Goal: Information Seeking & Learning: Learn about a topic

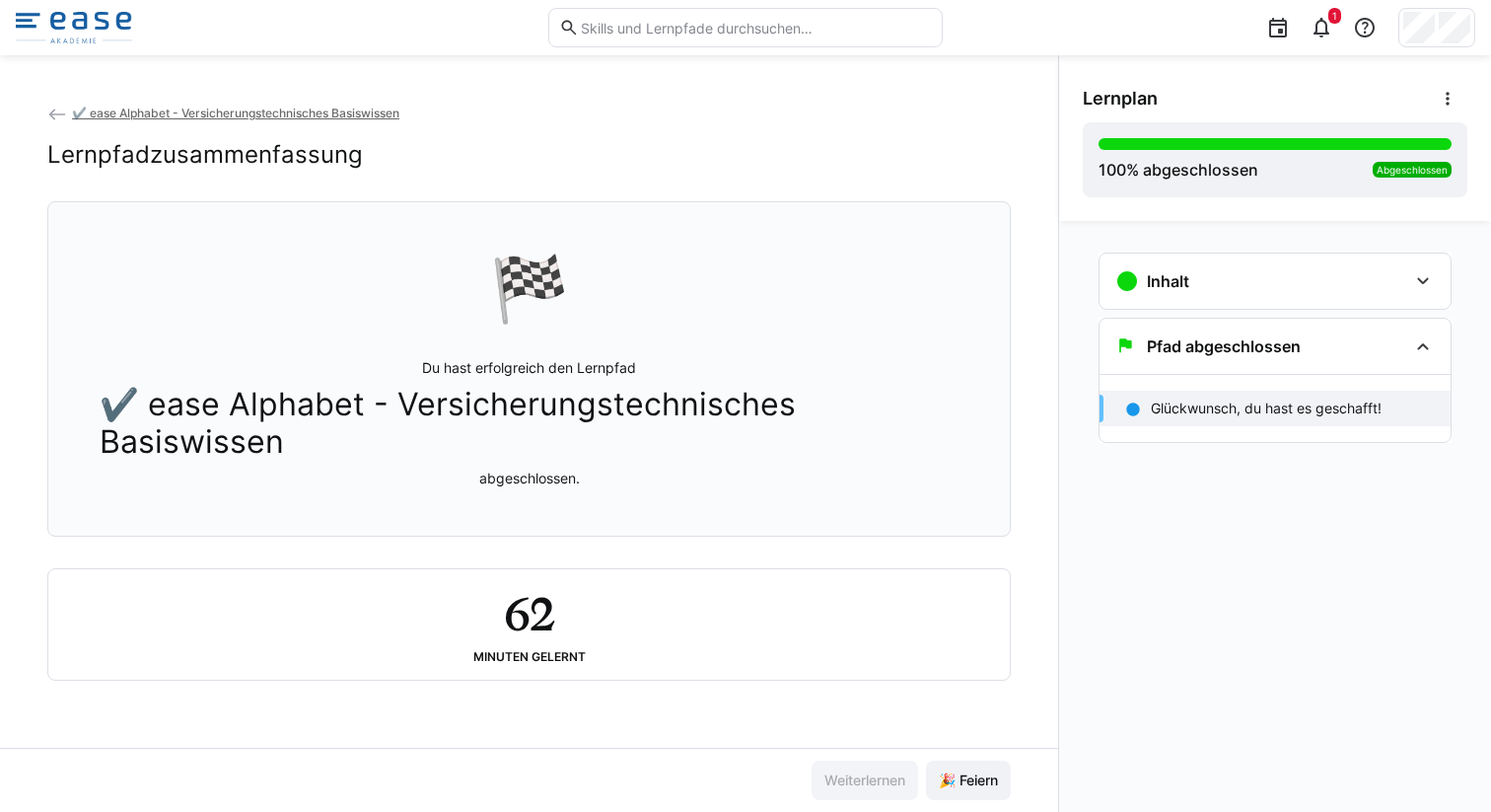
click at [617, 25] on input "text" at bounding box center [755, 28] width 353 height 18
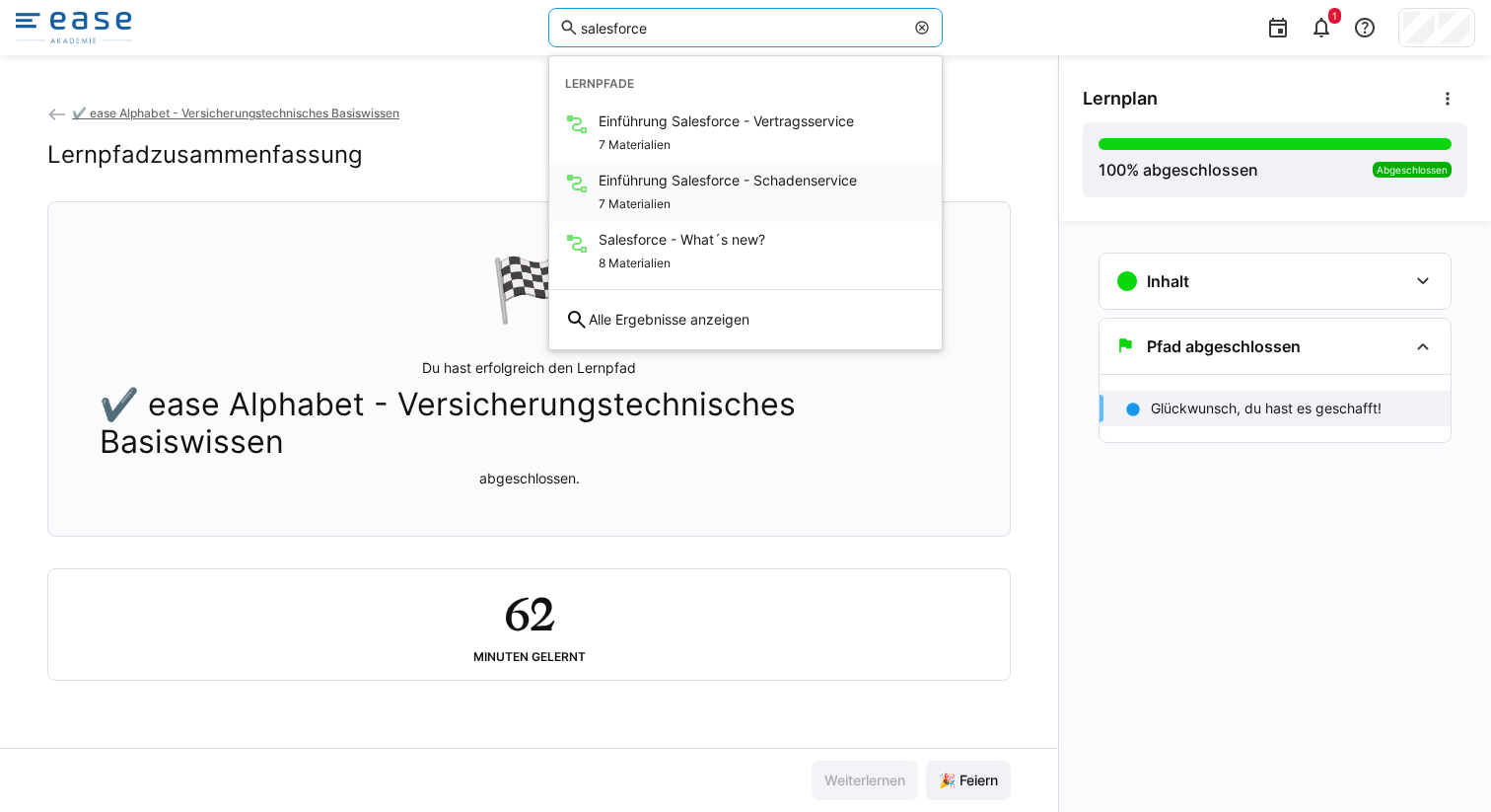
type input "salesforce"
click at [703, 191] on div "7 Materialien" at bounding box center [728, 202] width 258 height 24
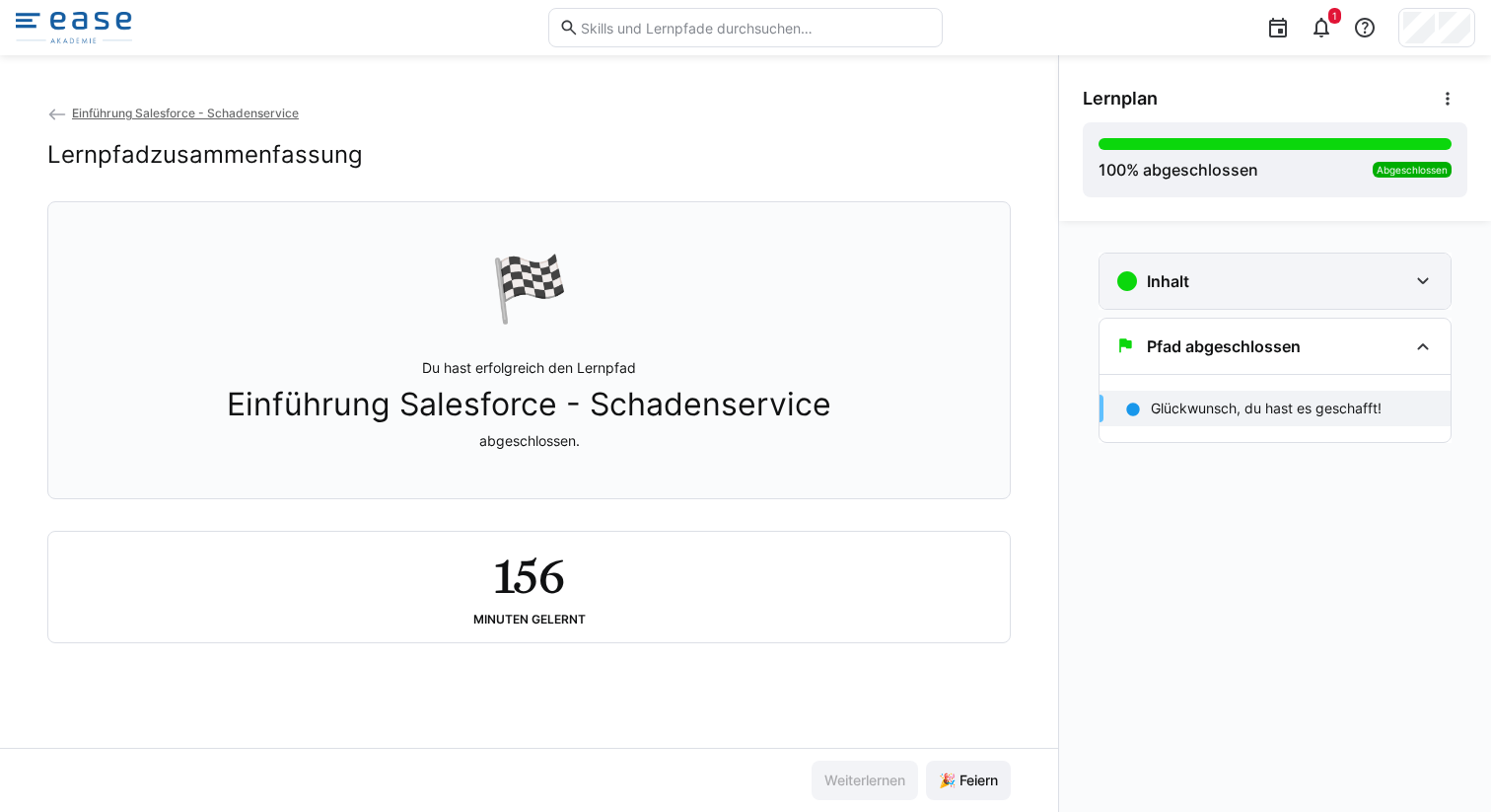
click at [1381, 272] on div "Inhalt" at bounding box center [1261, 281] width 292 height 24
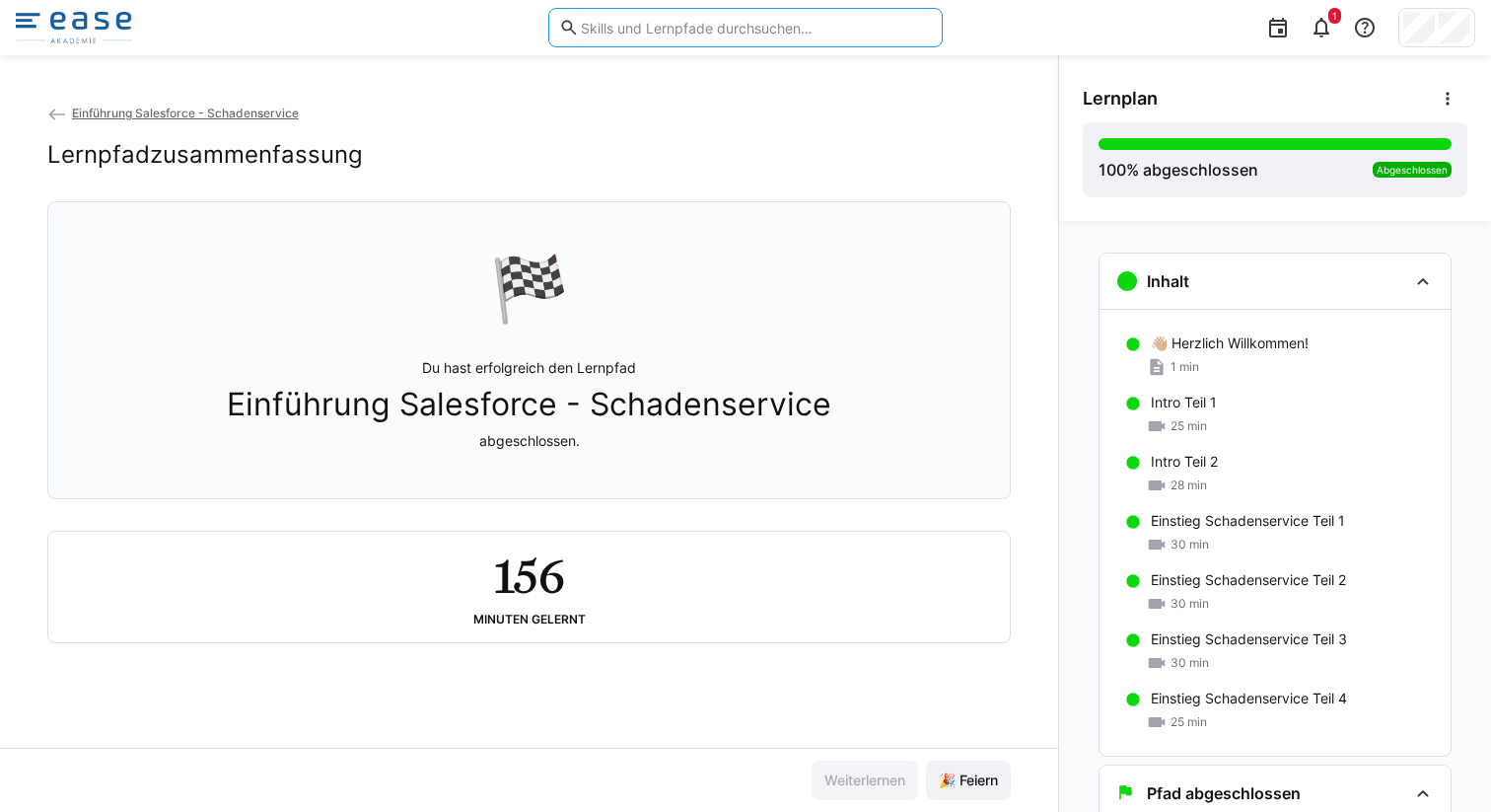
click at [652, 31] on input "text" at bounding box center [755, 28] width 353 height 18
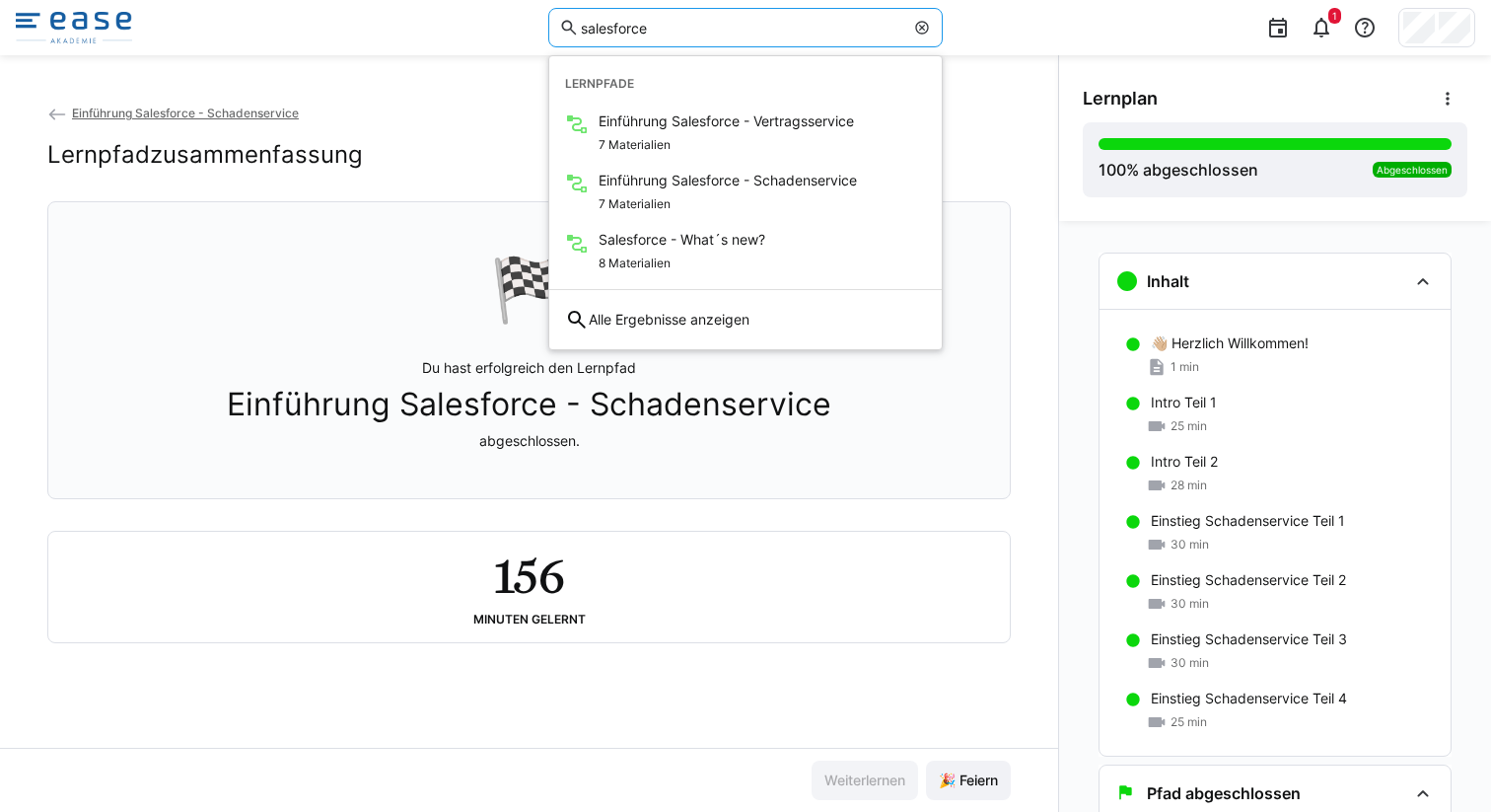
drag, startPoint x: 633, startPoint y: 25, endPoint x: 509, endPoint y: 25, distance: 124.3
click at [509, 25] on div "salesforce Lernpfade Einführung Salesforce - Vertragsservice 7 Materialien Einf…" at bounding box center [745, 27] width 1459 height 55
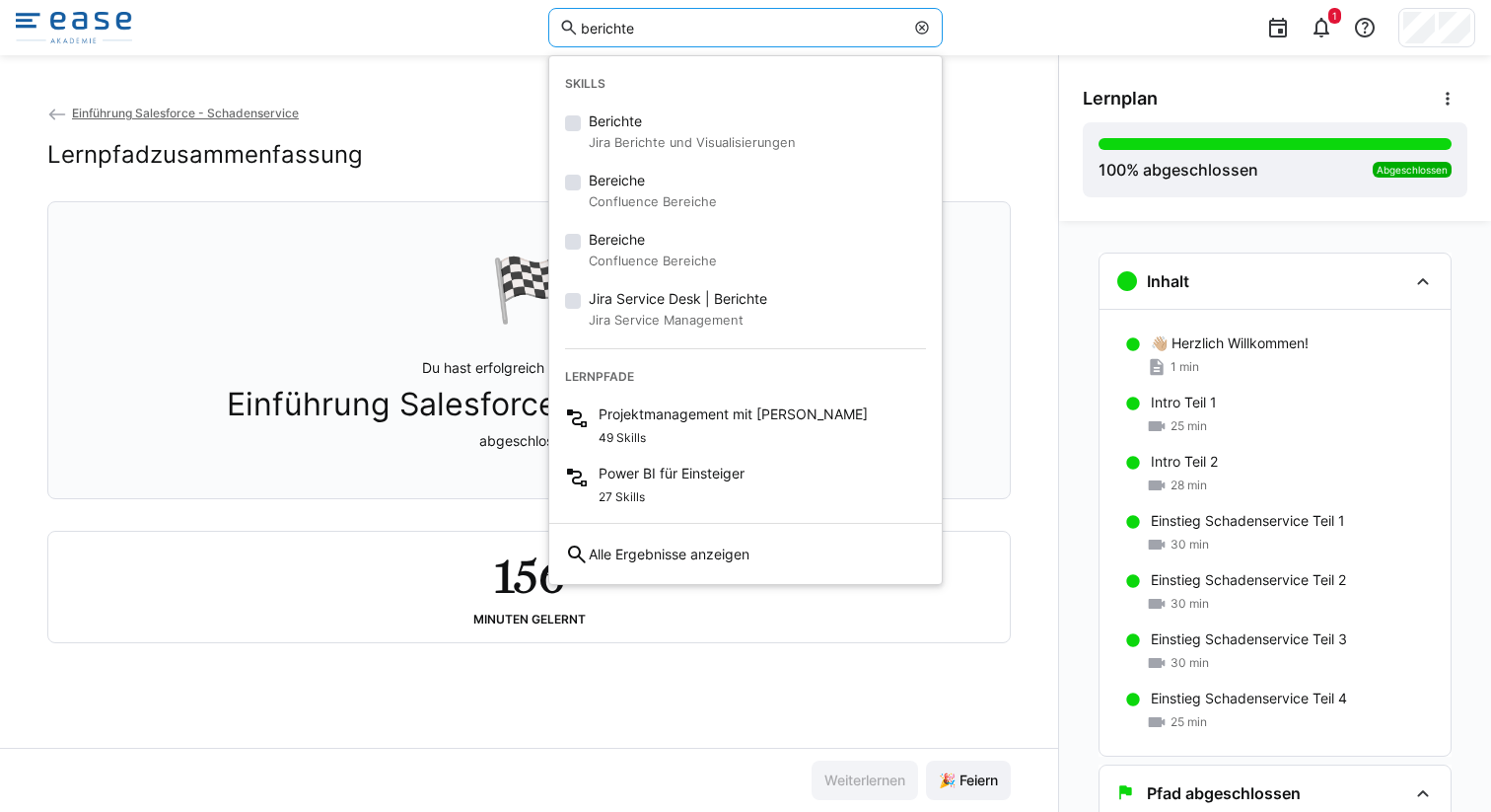
click at [466, 117] on app-back-navigation "Einführung Salesforce - Schadenservice" at bounding box center [528, 114] width 963 height 22
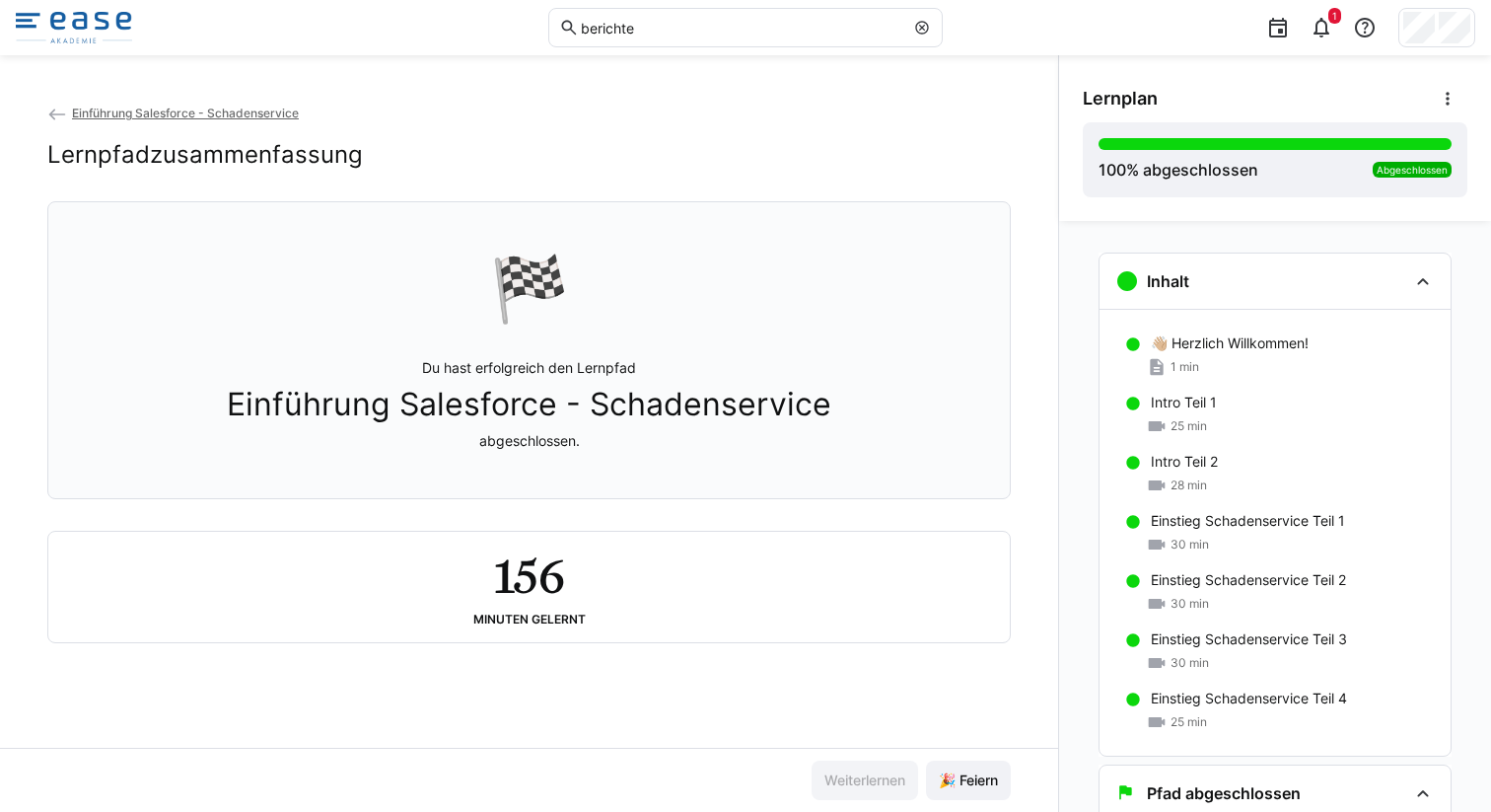
click at [684, 25] on input "berichte" at bounding box center [741, 28] width 325 height 18
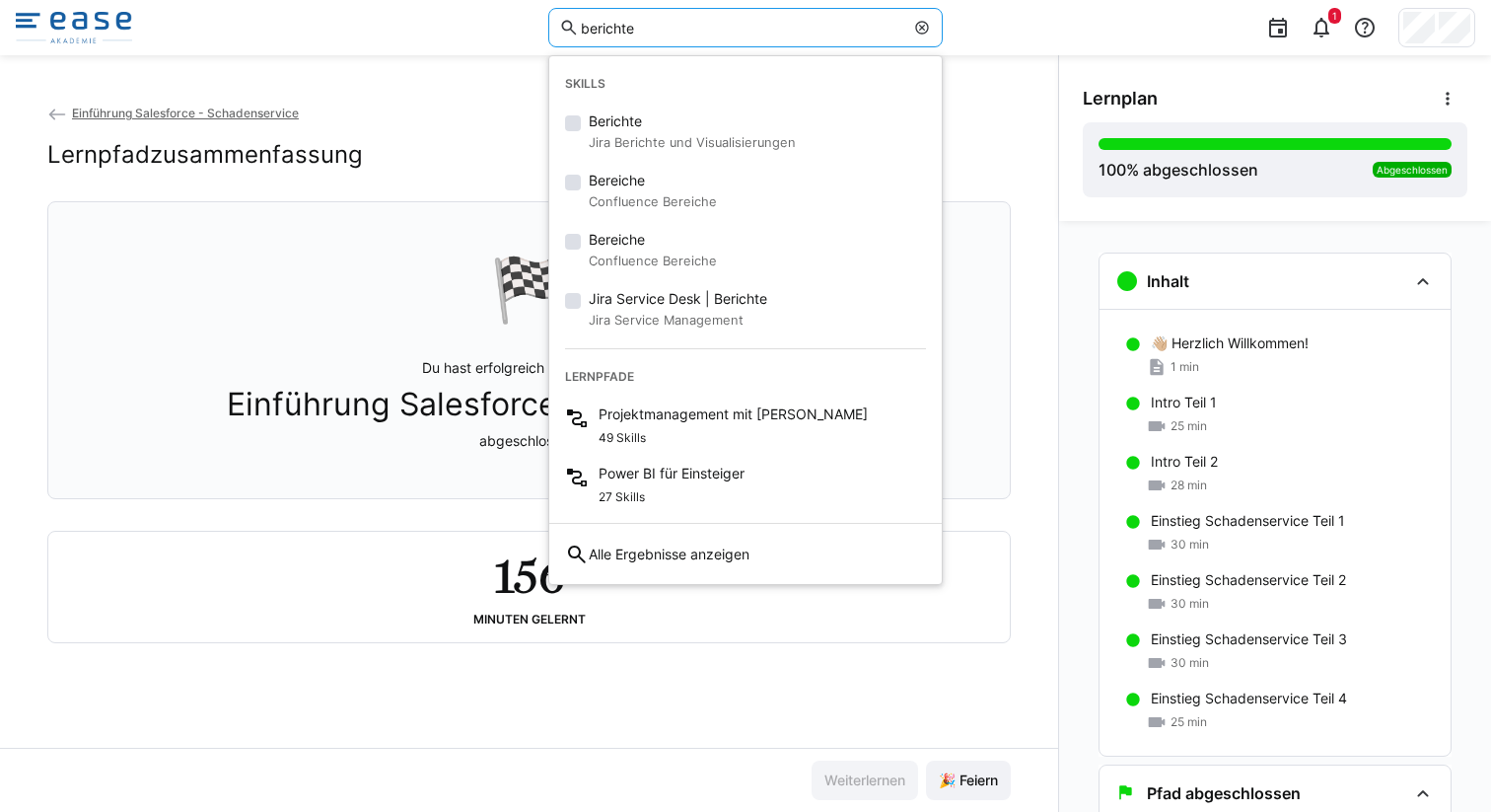
drag, startPoint x: 674, startPoint y: 25, endPoint x: 521, endPoint y: 15, distance: 153.2
click at [521, 15] on div "berichte Skills Berichte Jira Berichte und Visualisierungen Bereiche Confluence…" at bounding box center [745, 27] width 1459 height 55
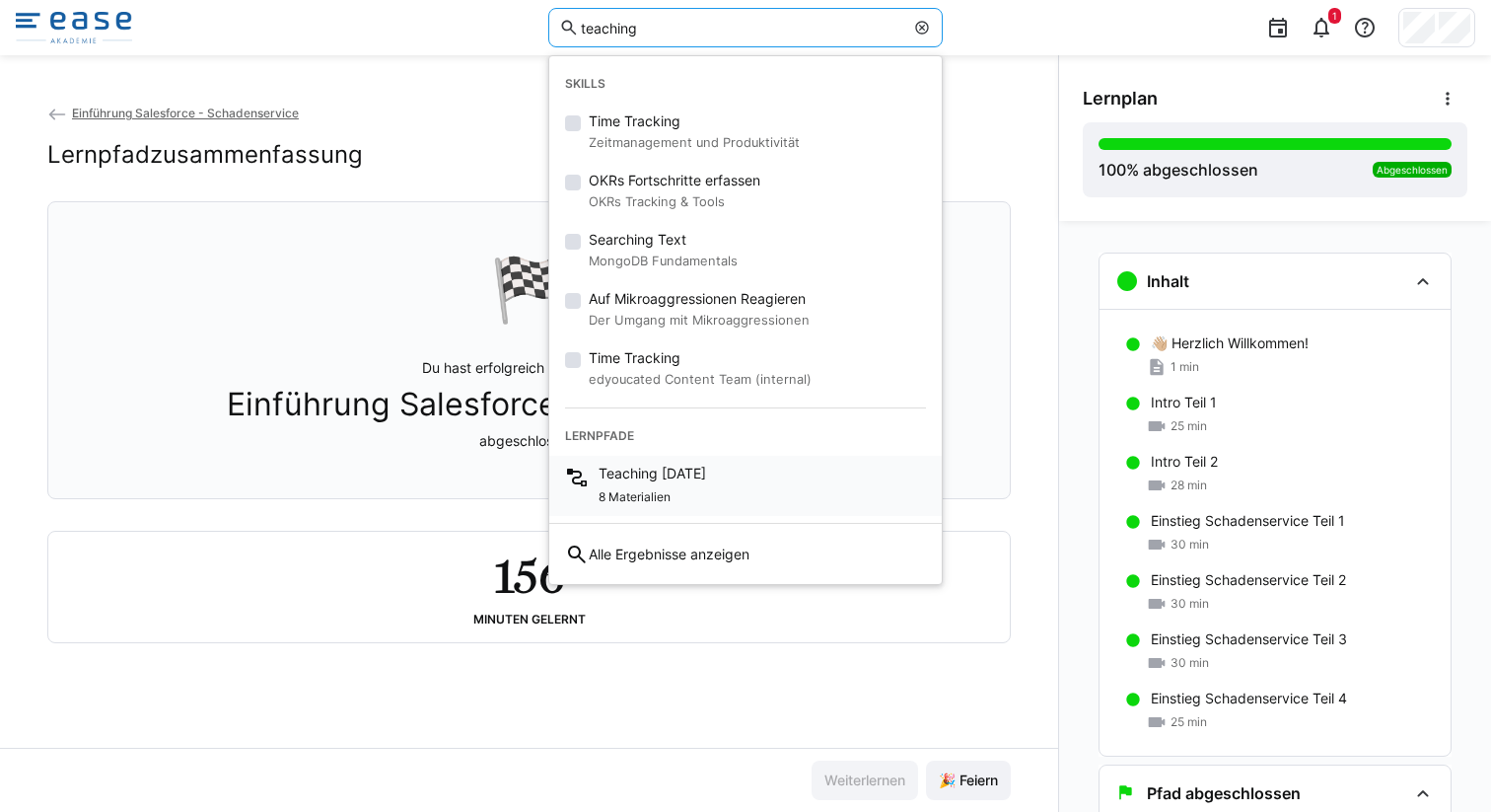
type input "teaching"
click at [676, 488] on div "8 Materialien" at bounding box center [652, 495] width 107 height 24
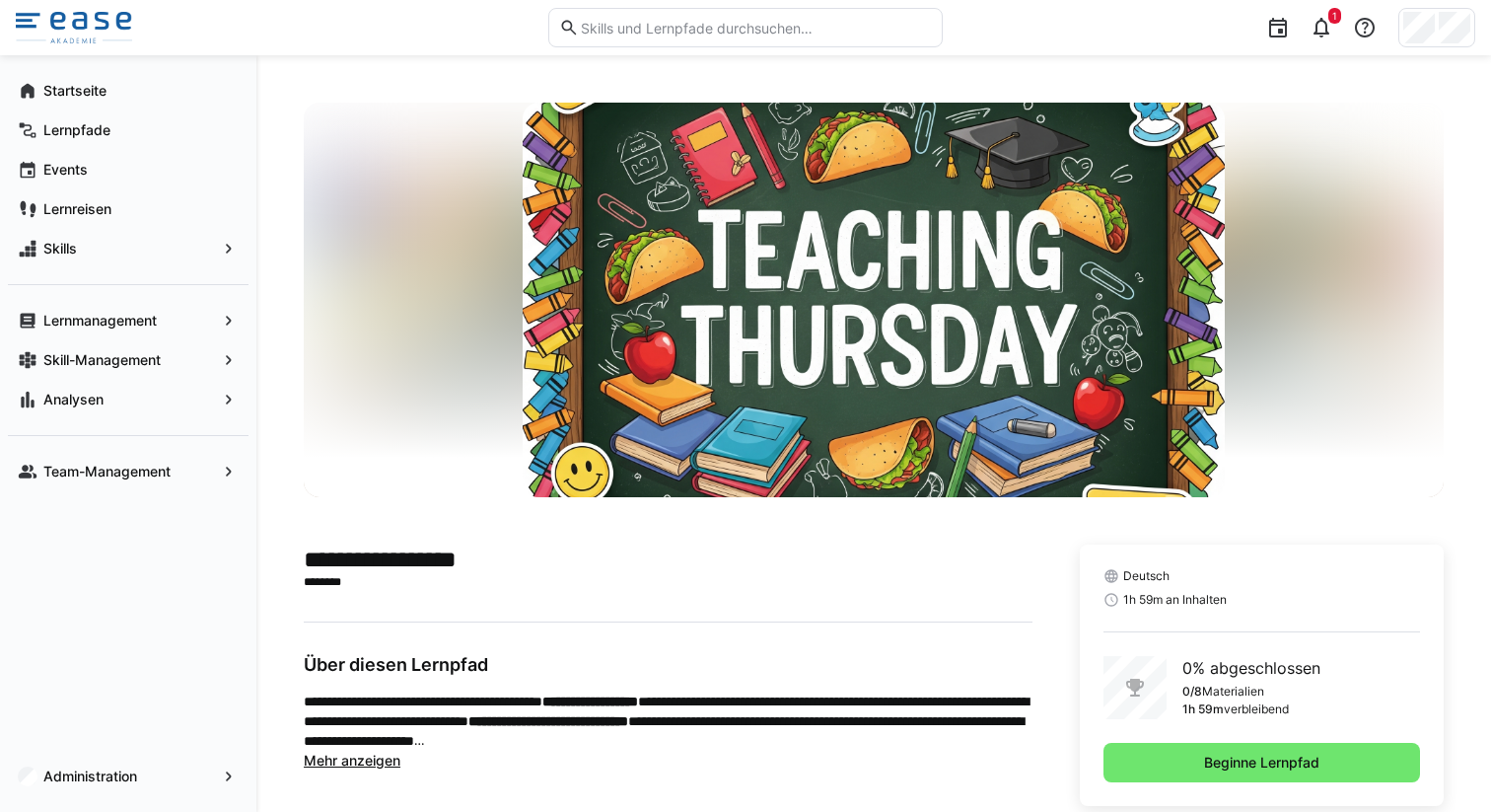
scroll to position [41, 0]
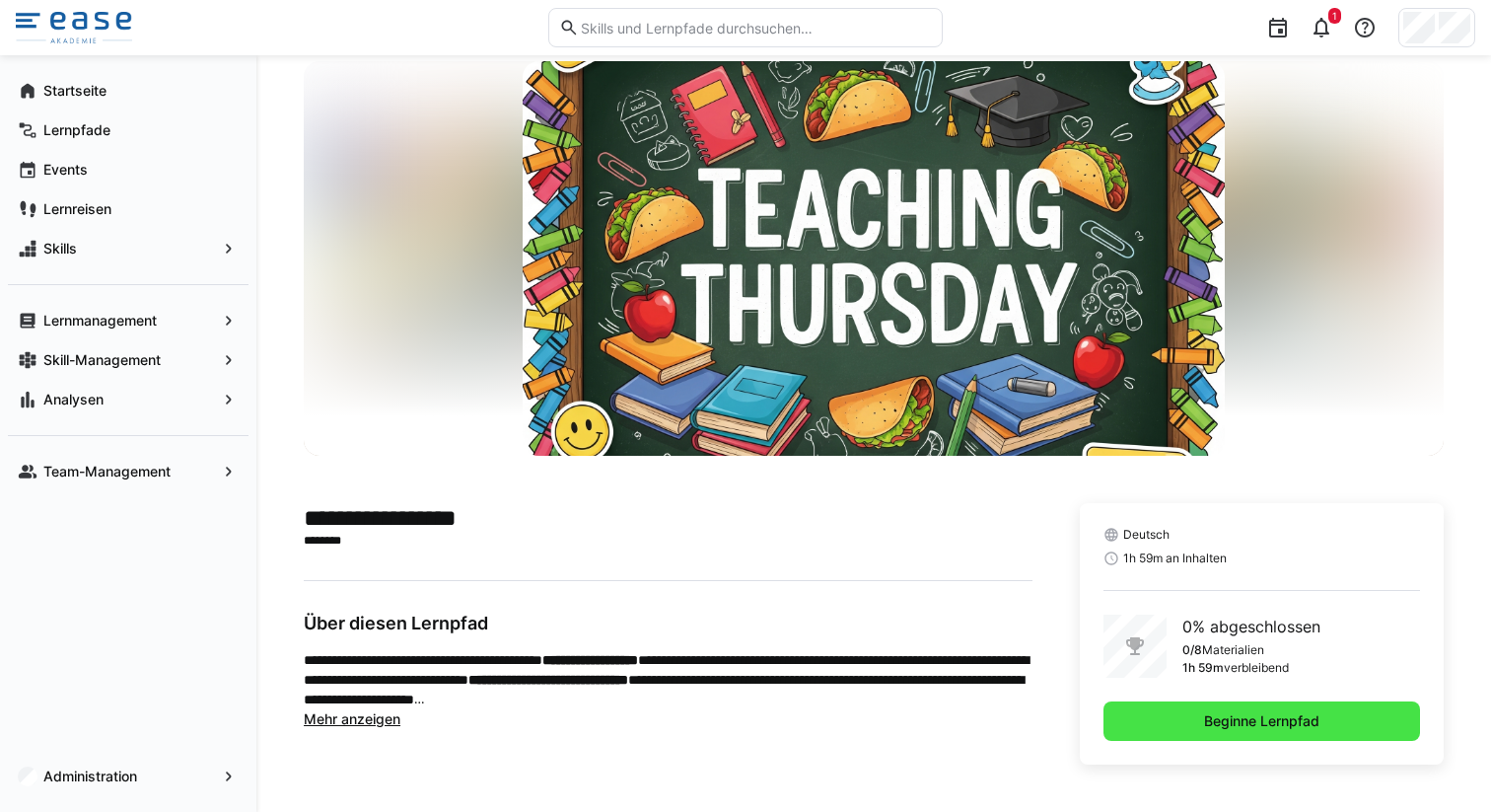
click at [1231, 723] on span "Beginne Lernpfad" at bounding box center [1261, 721] width 121 height 20
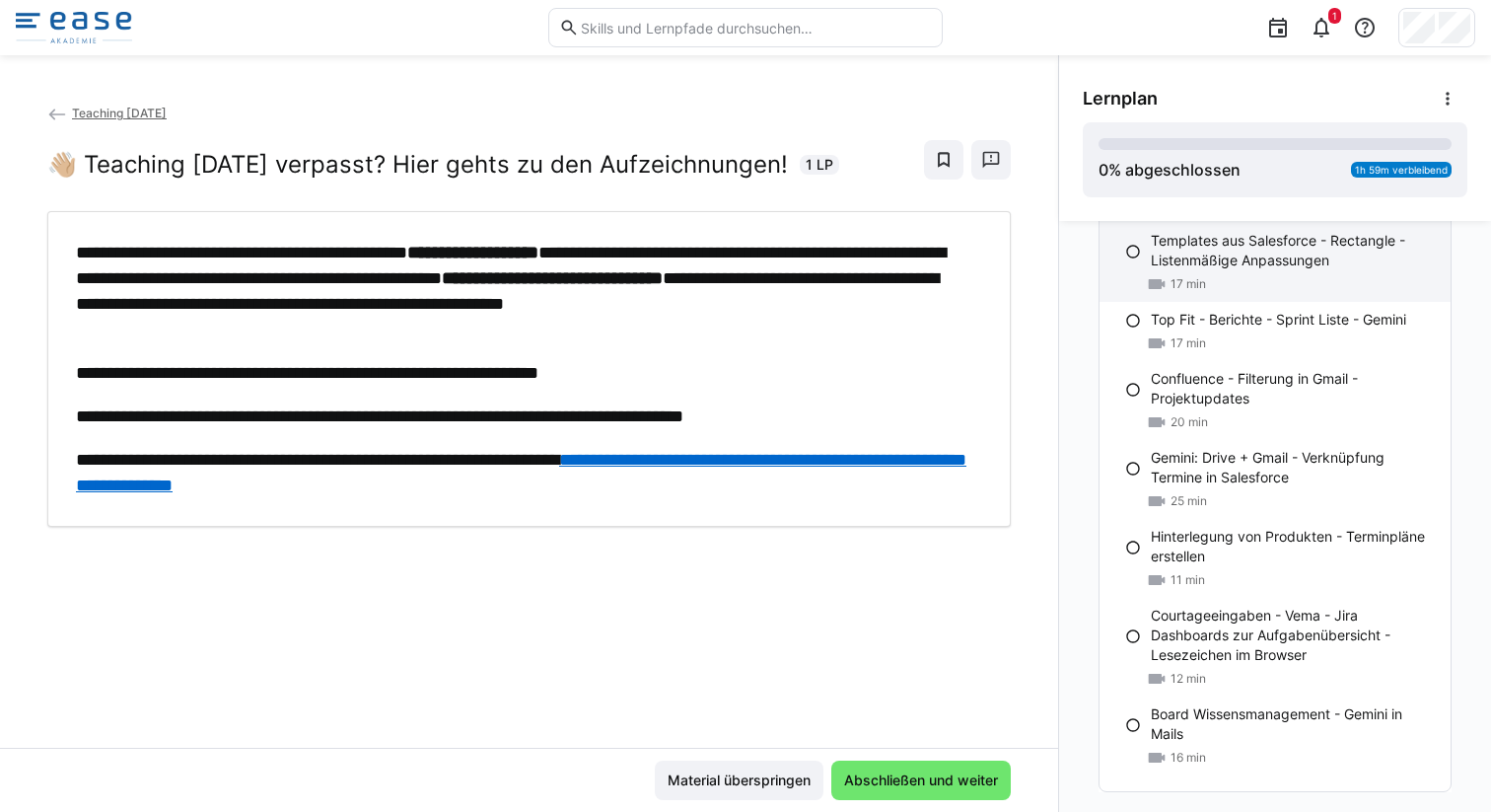
scroll to position [186, 0]
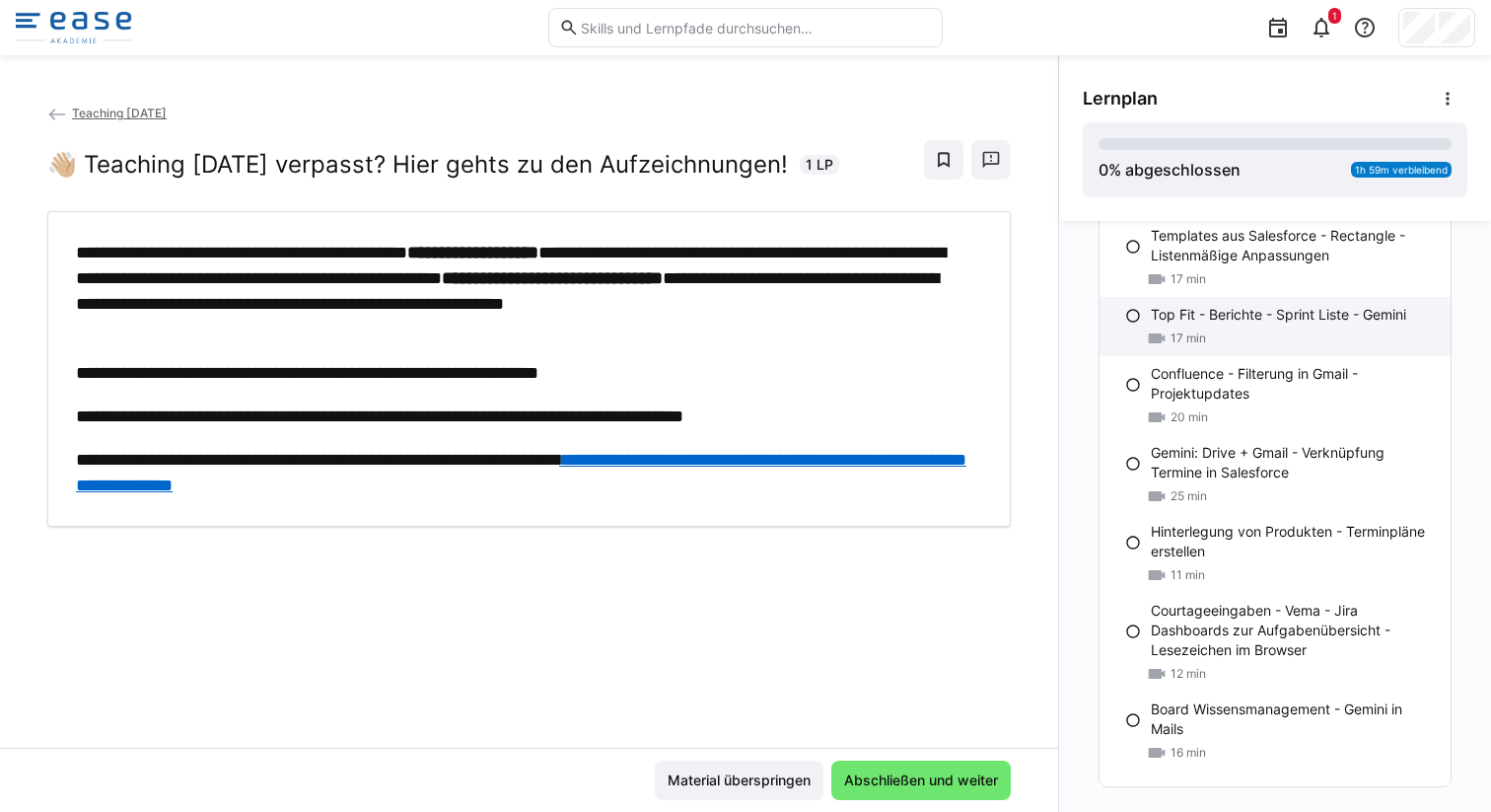
click at [1247, 321] on p "Top Fit - Berichte - Sprint Liste - Gemini" at bounding box center [1278, 315] width 255 height 20
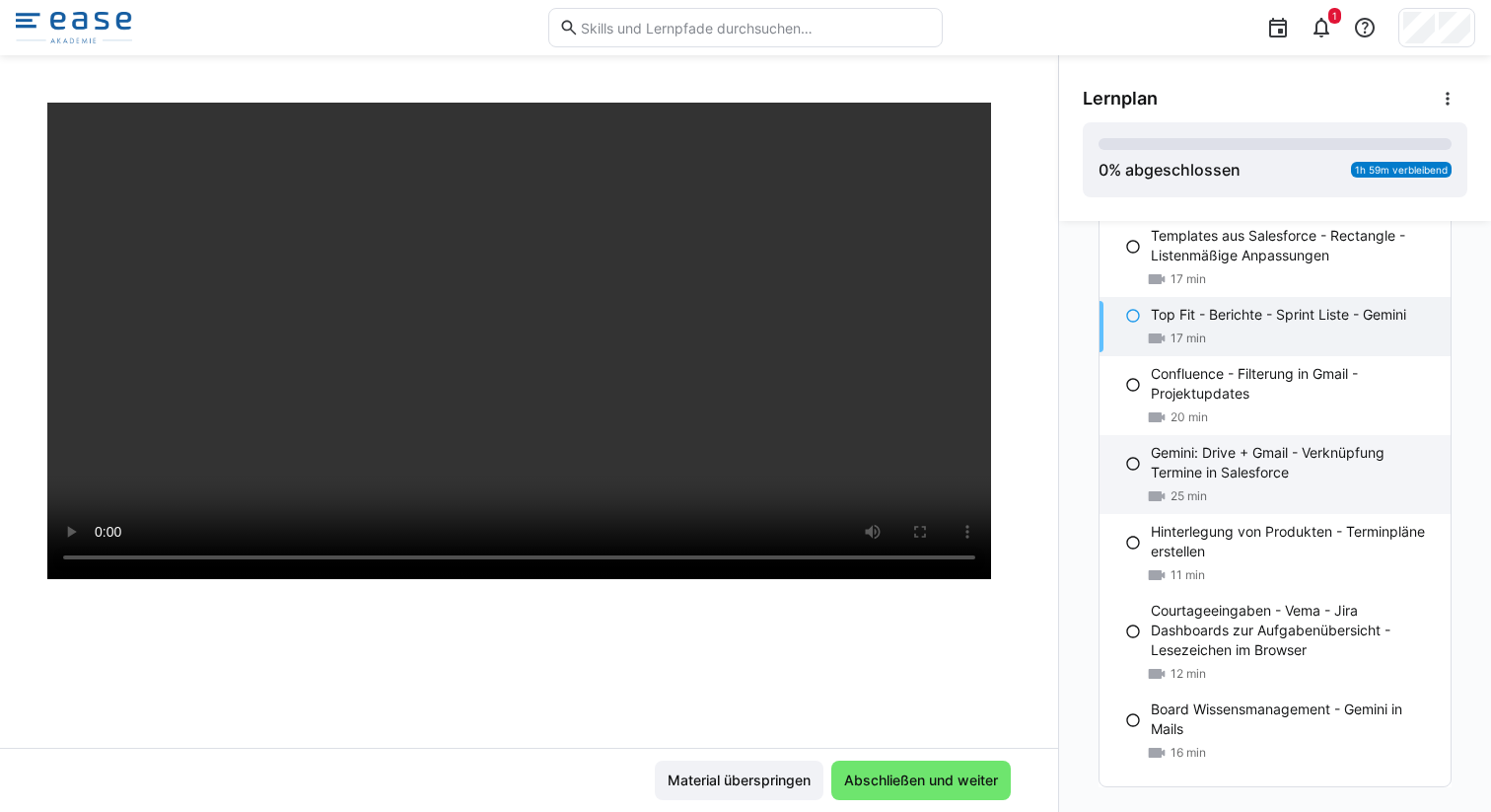
scroll to position [223, 0]
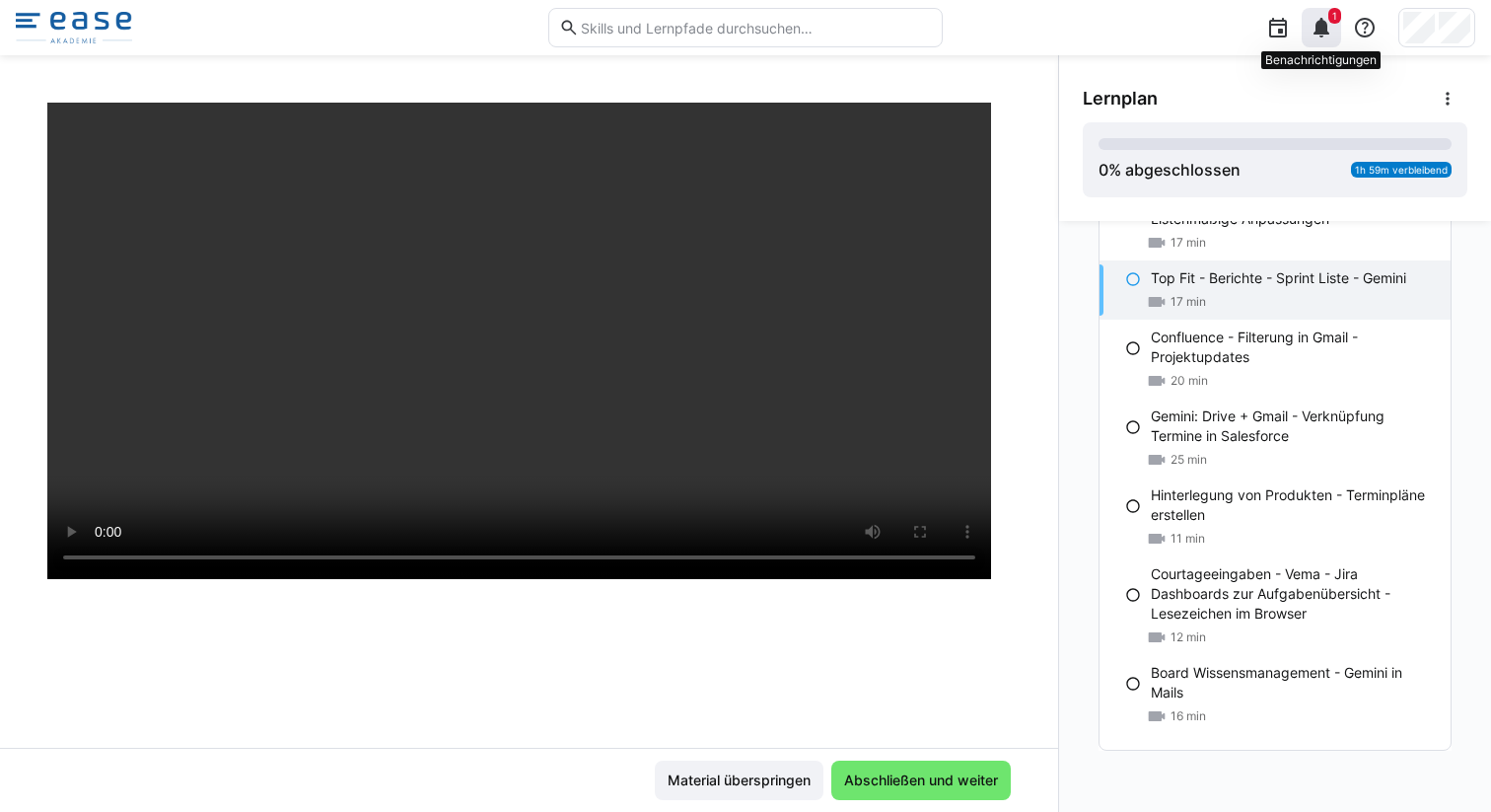
click at [1314, 27] on eds-icon at bounding box center [1322, 28] width 24 height 24
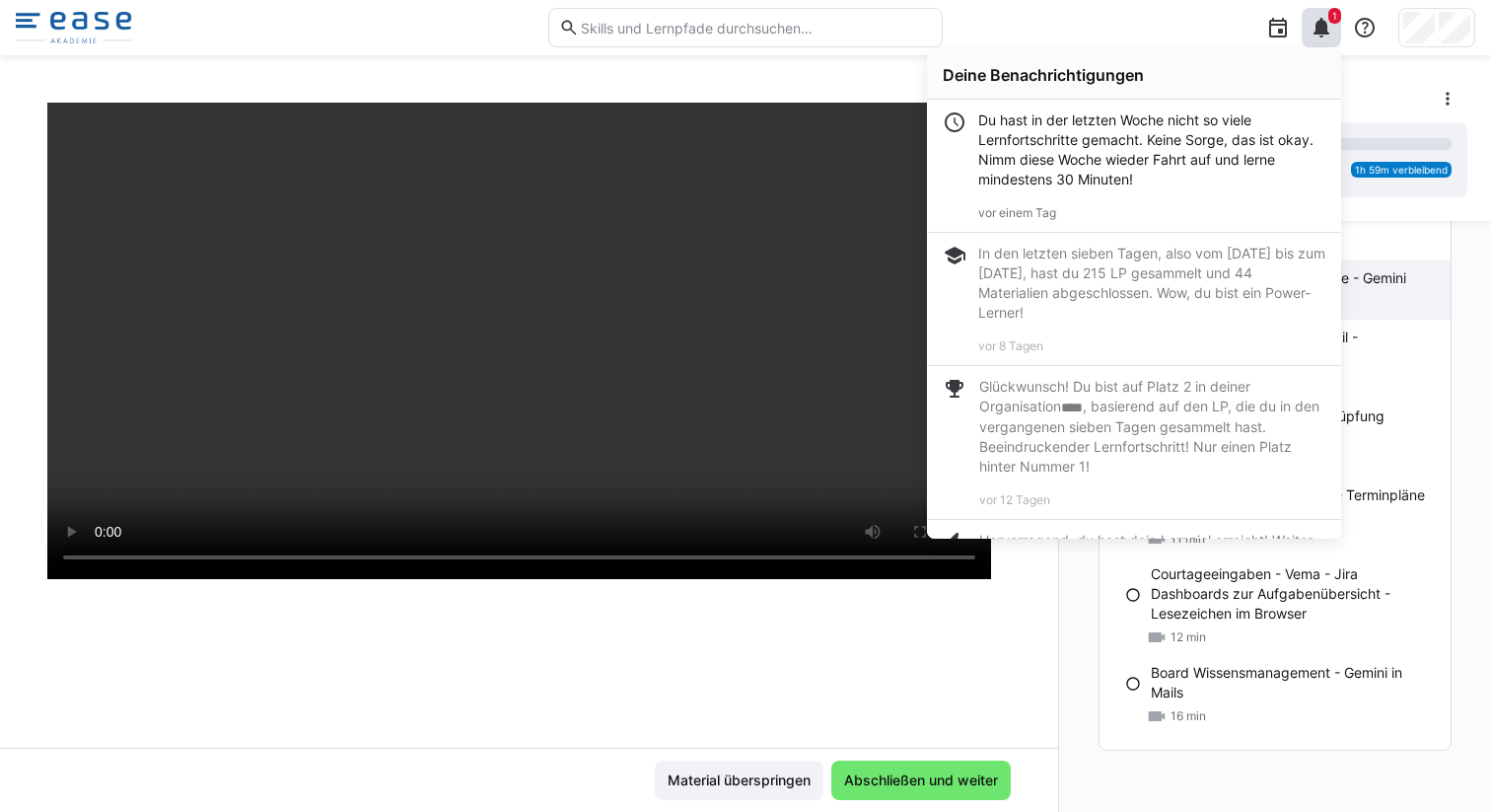
click at [1180, 28] on div "1 Deine Benachrichtigungen Du hast in der letzten Woche nicht so viele Lernfort…" at bounding box center [1216, 27] width 519 height 55
